Goal: Navigation & Orientation: Find specific page/section

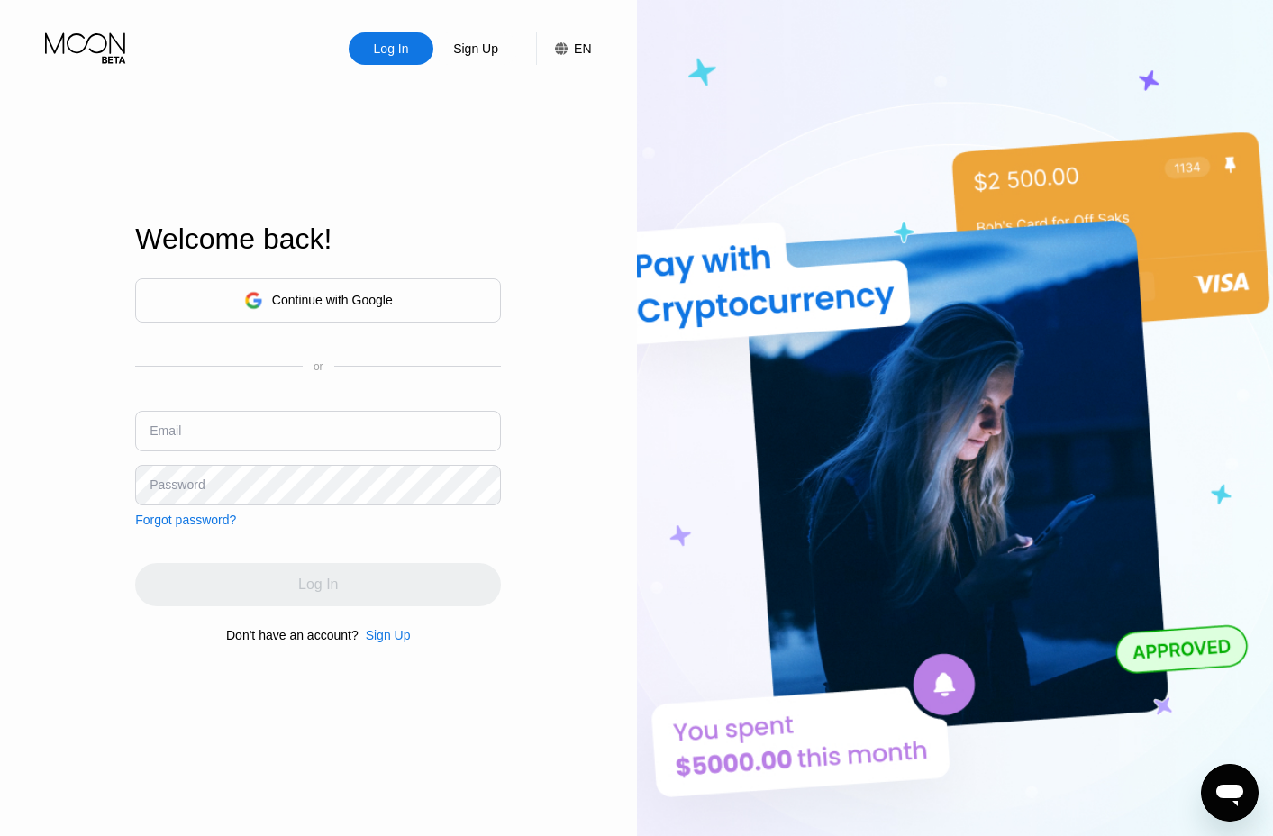
click at [294, 300] on div "Continue with Google" at bounding box center [332, 300] width 121 height 14
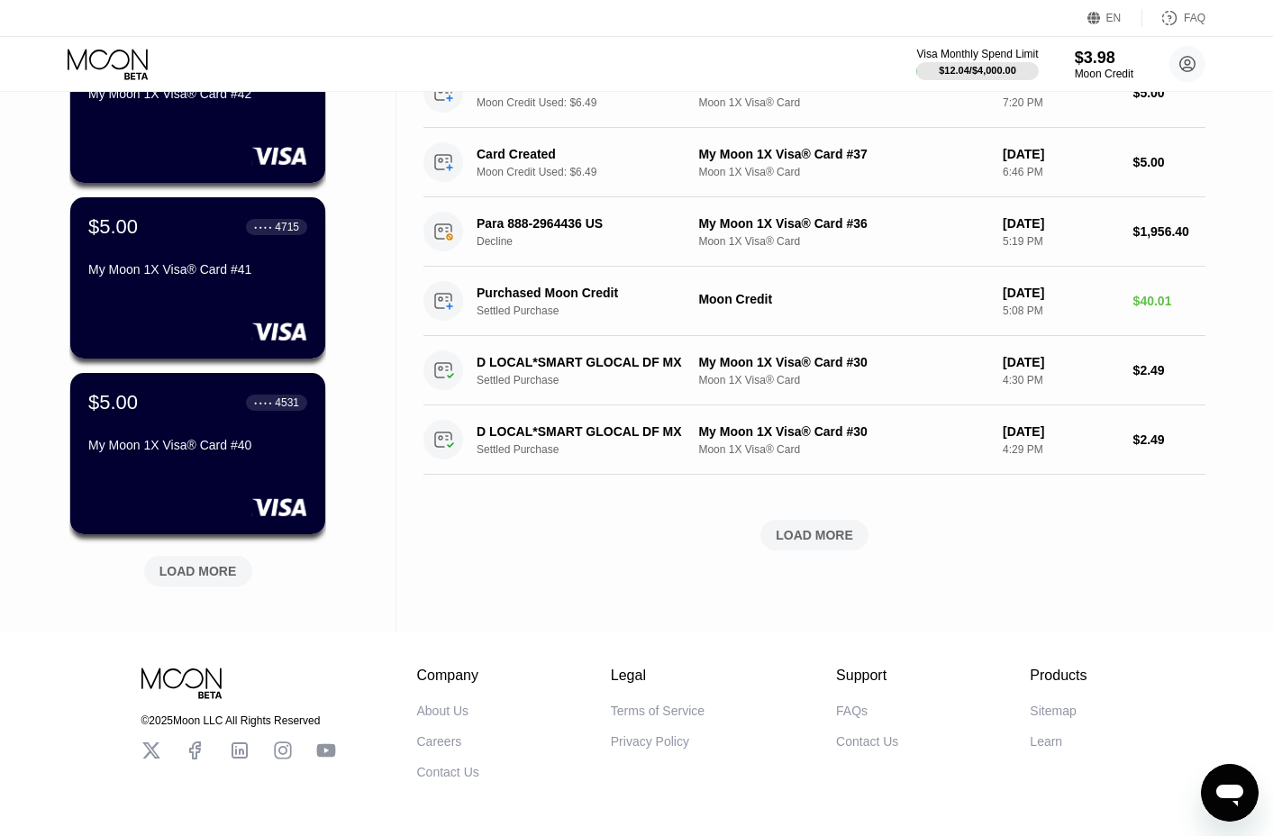
scroll to position [541, 0]
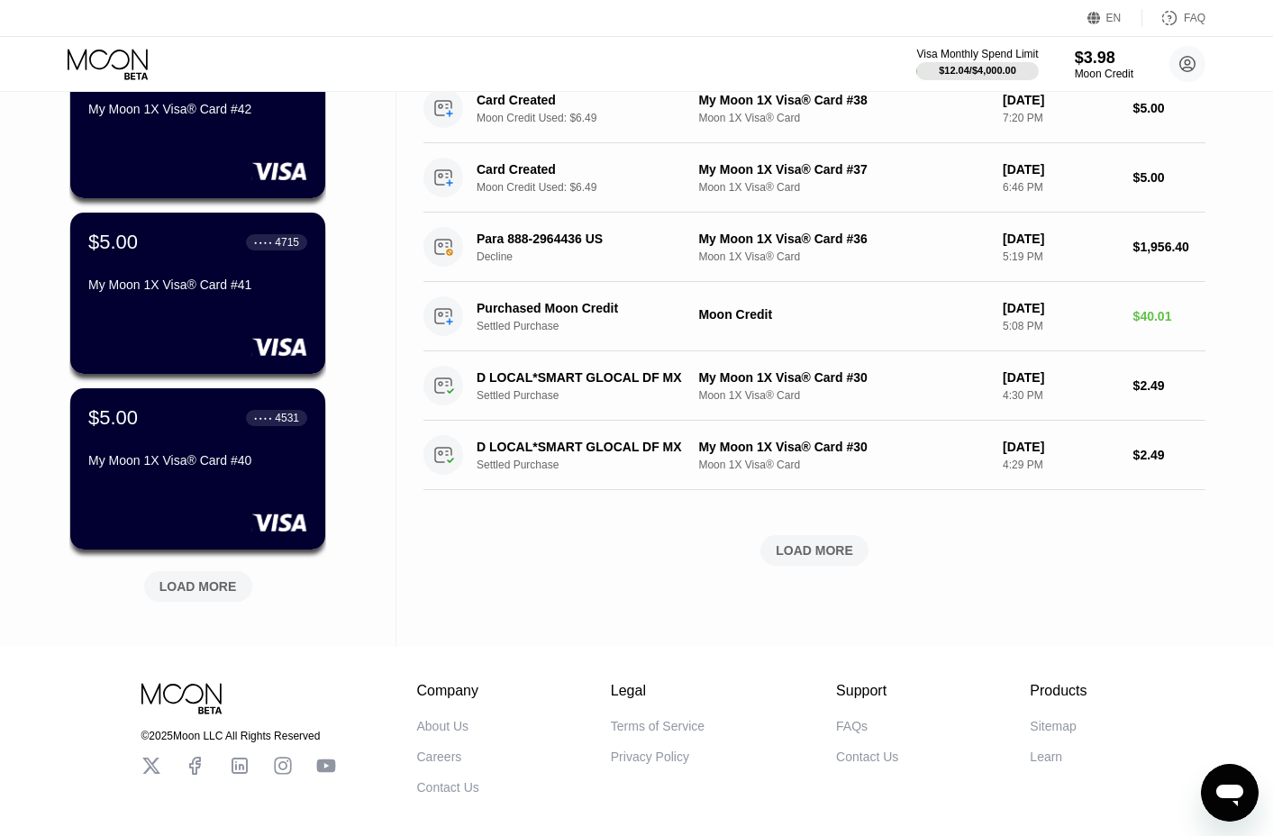
click at [179, 573] on div "LOAD MORE" at bounding box center [198, 583] width 135 height 38
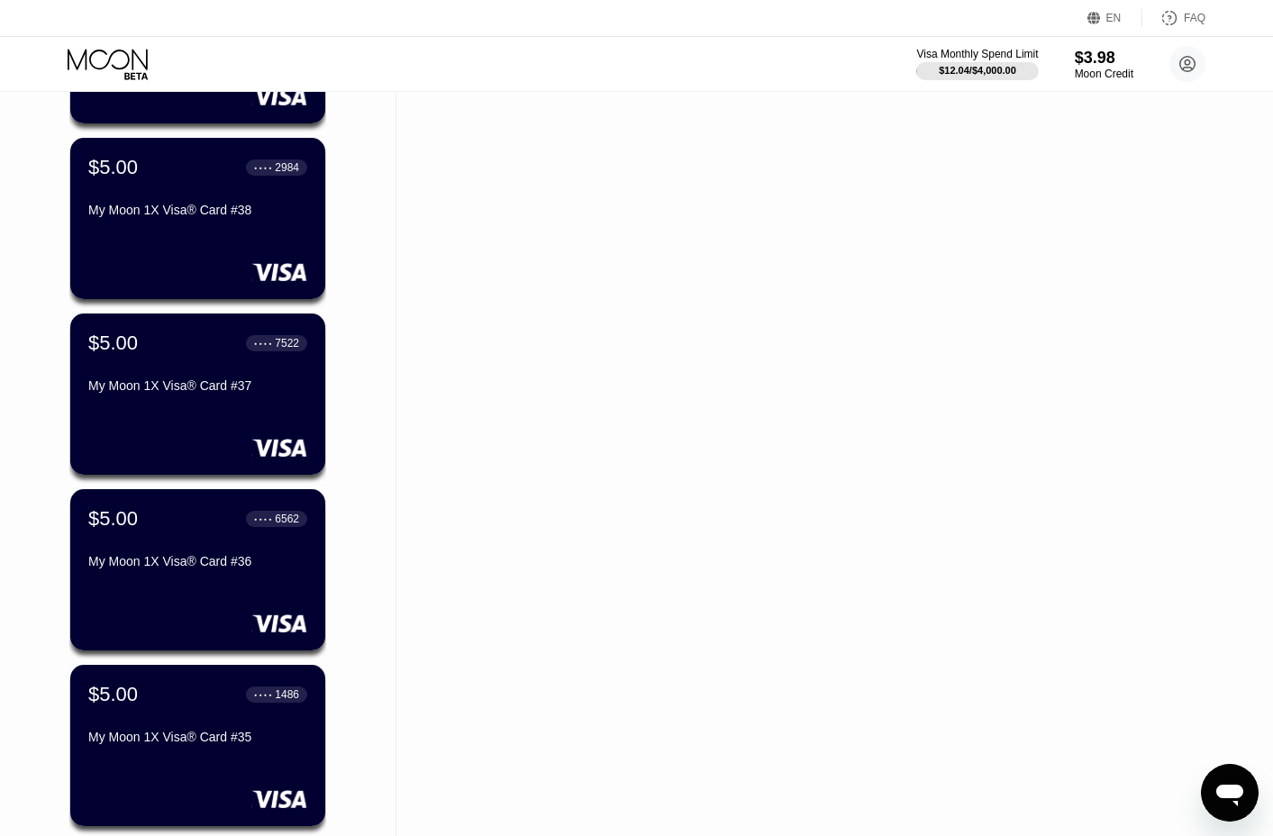
scroll to position [1352, 0]
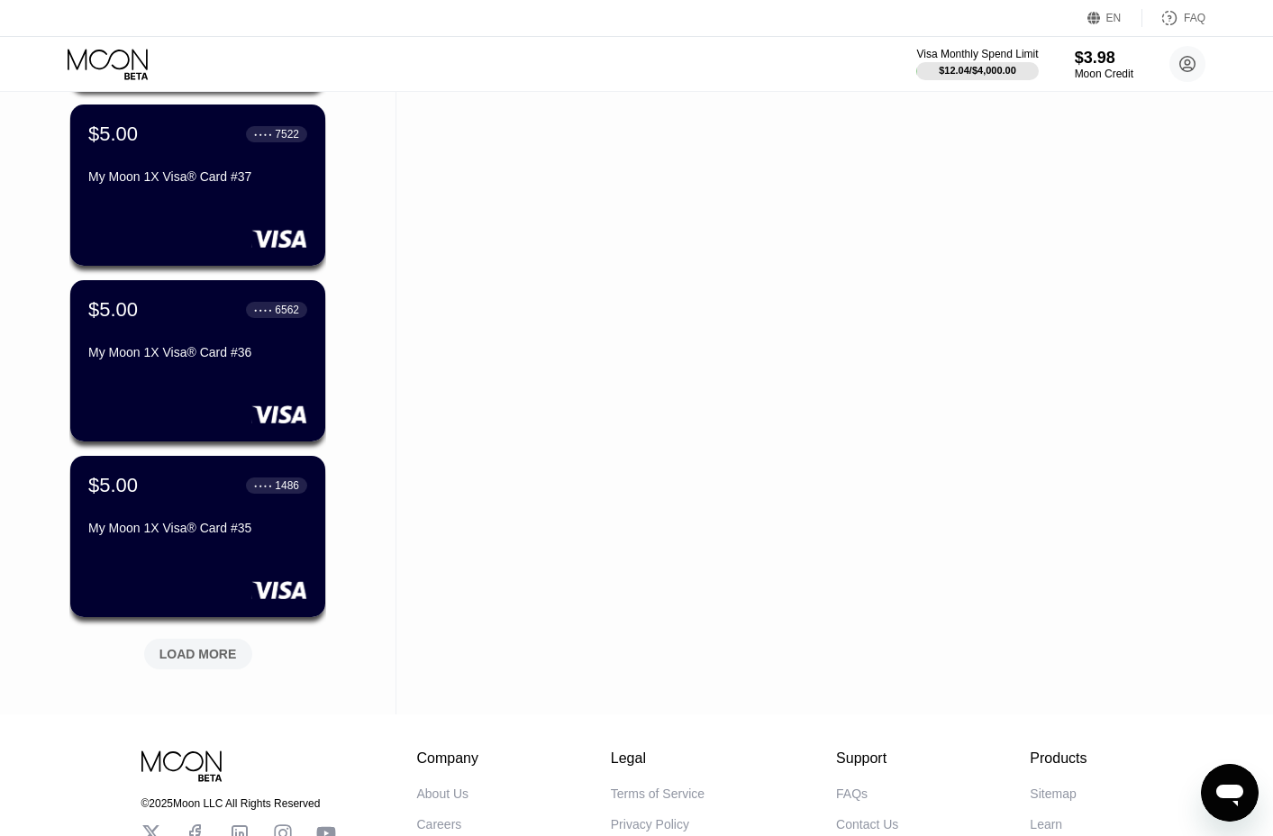
click at [186, 662] on div "LOAD MORE" at bounding box center [197, 654] width 77 height 16
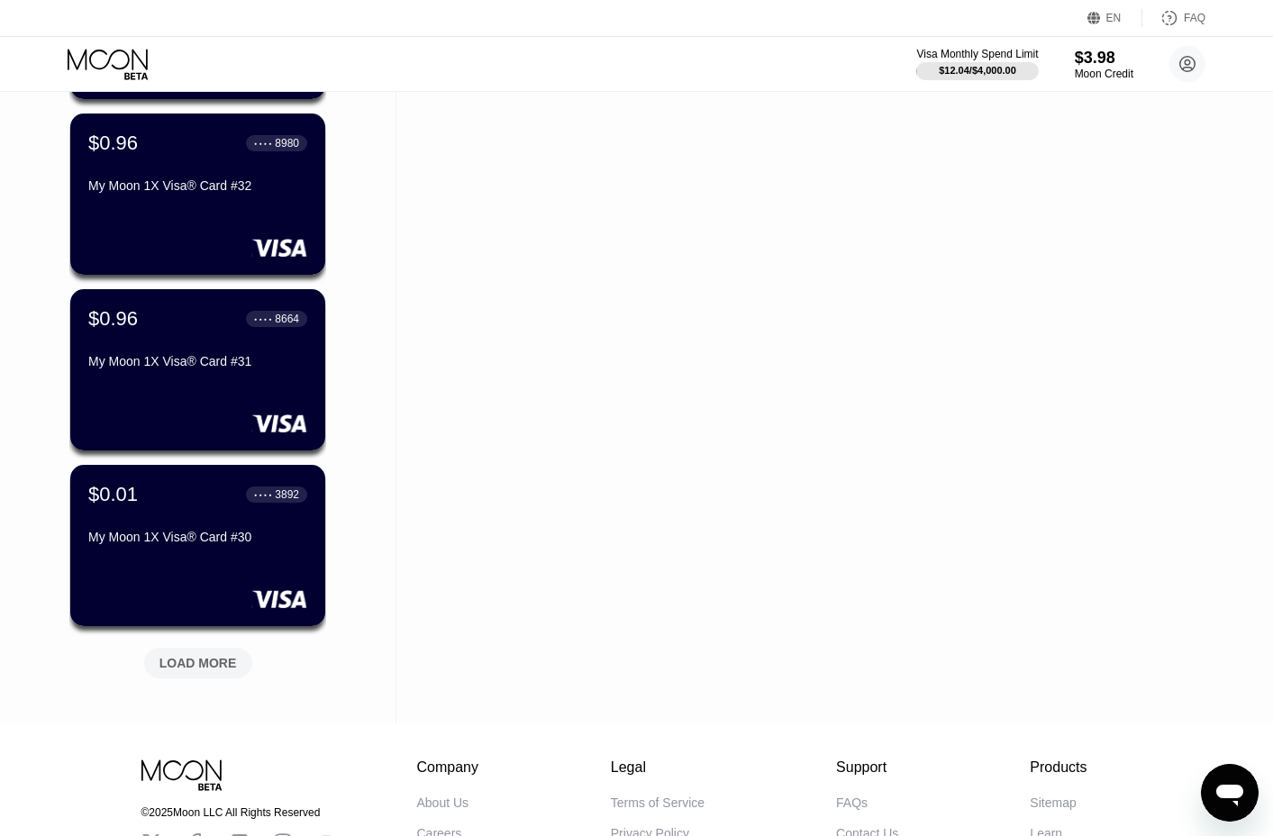
scroll to position [2388, 0]
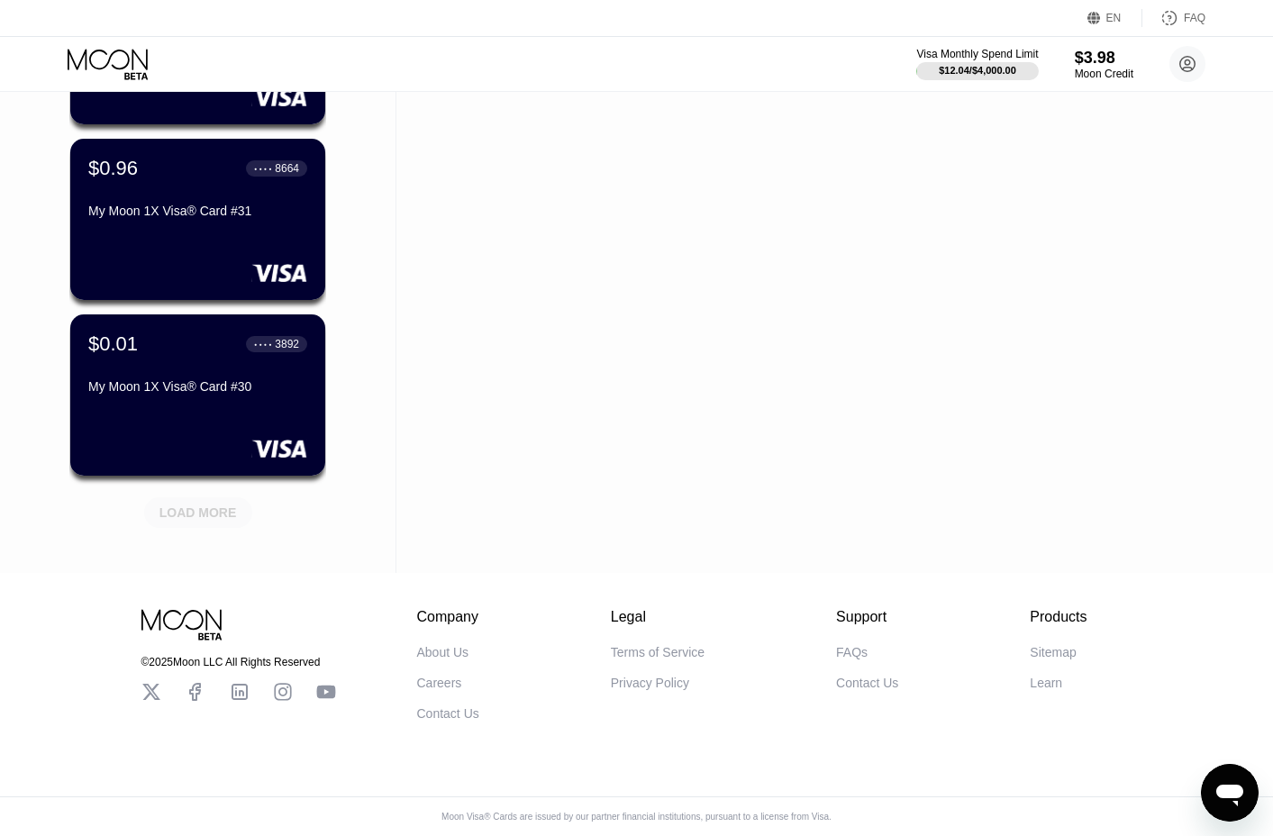
click at [195, 504] on div "LOAD MORE" at bounding box center [197, 512] width 77 height 16
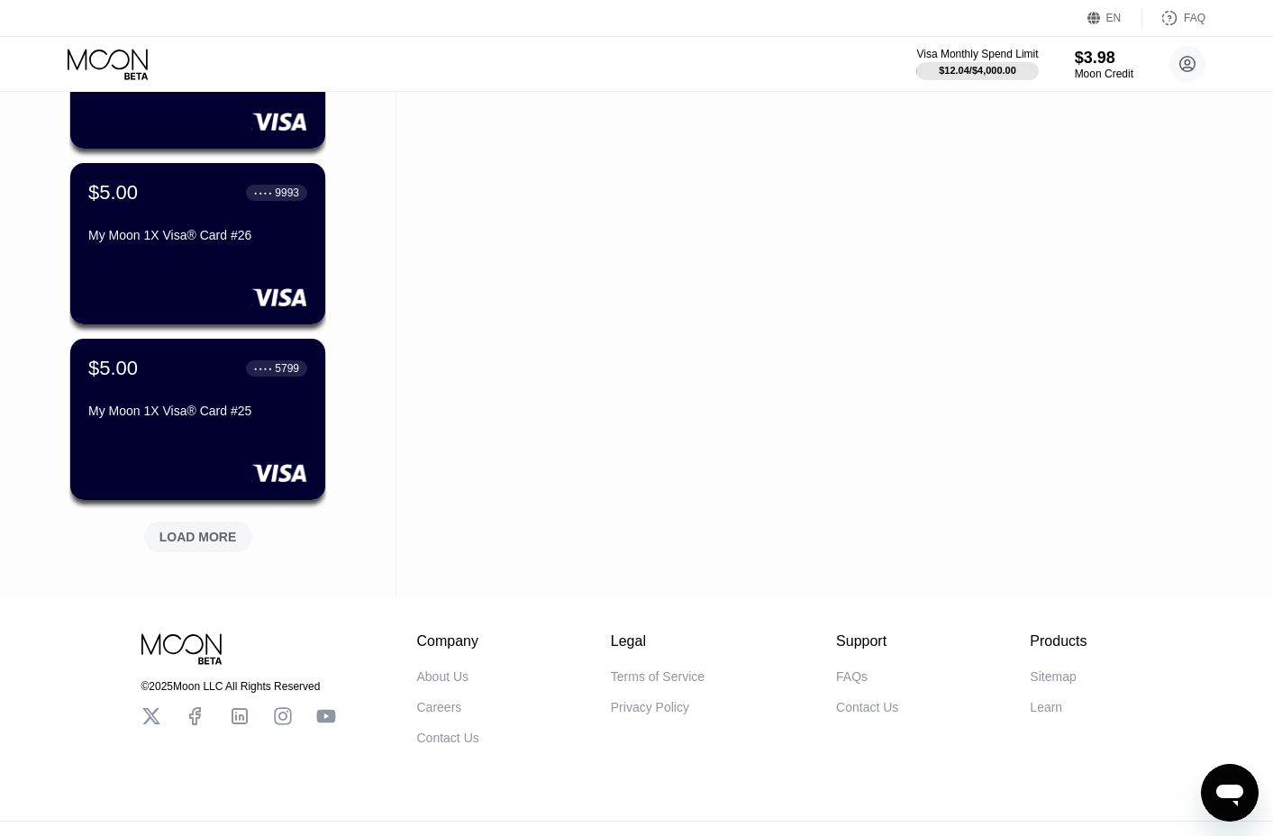
scroll to position [3266, 0]
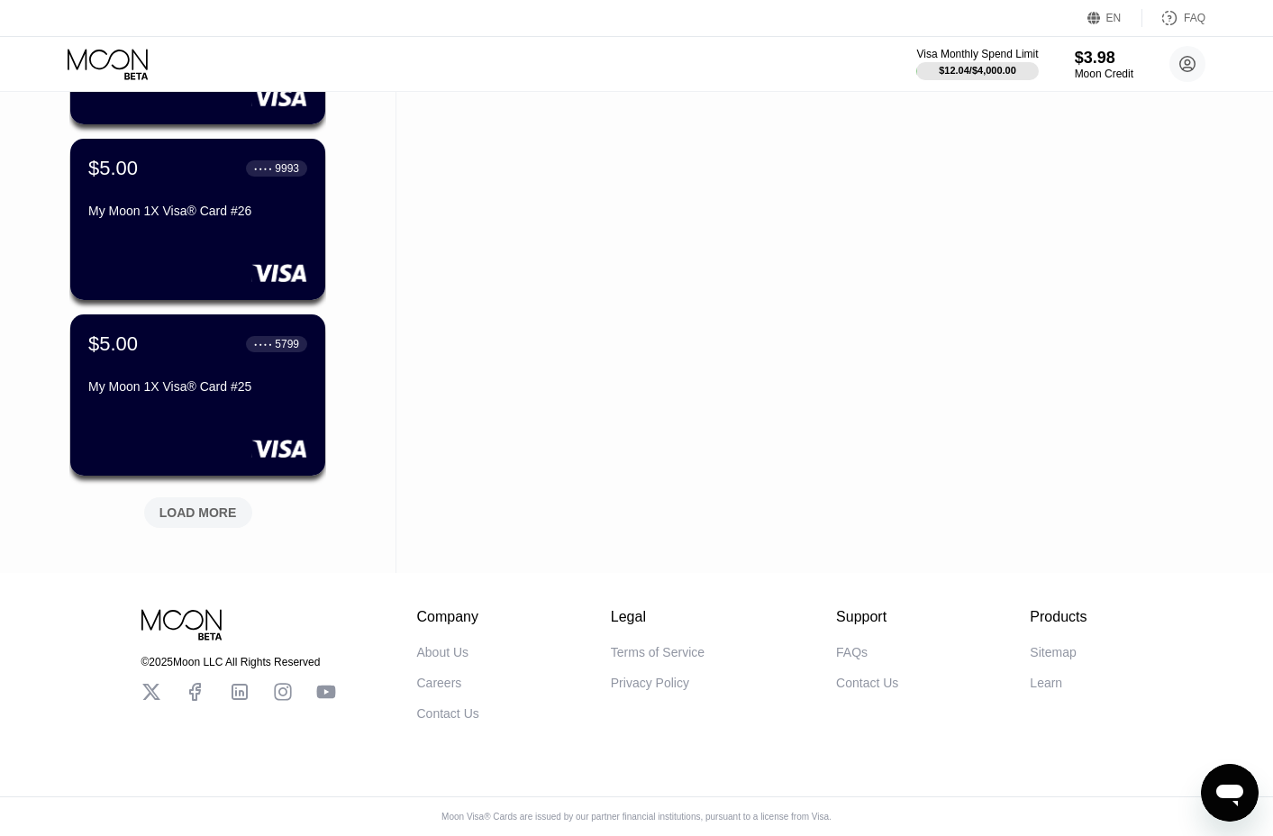
click at [203, 509] on div "LOAD MORE" at bounding box center [198, 512] width 108 height 31
click at [195, 504] on div "LOAD MORE" at bounding box center [197, 512] width 77 height 16
